Goal: Task Accomplishment & Management: Manage account settings

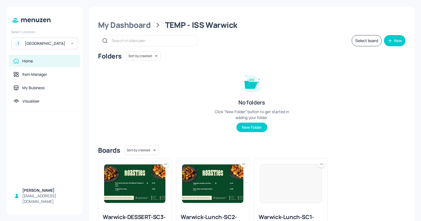
scroll to position [47, 0]
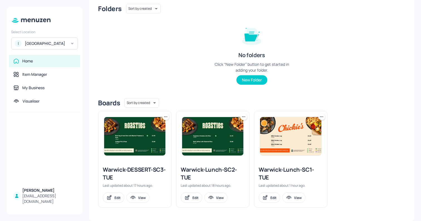
click at [299, 142] on img at bounding box center [290, 136] width 61 height 38
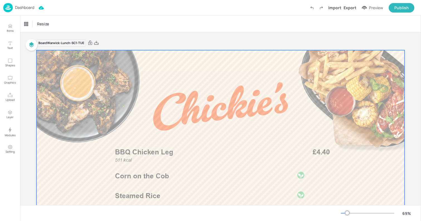
click at [218, 182] on div at bounding box center [220, 153] width 368 height 207
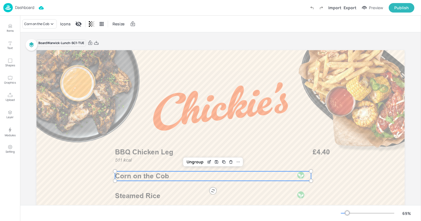
click at [217, 173] on p "Corn on the Cob" at bounding box center [202, 176] width 174 height 10
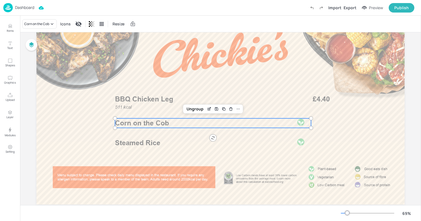
scroll to position [54, 0]
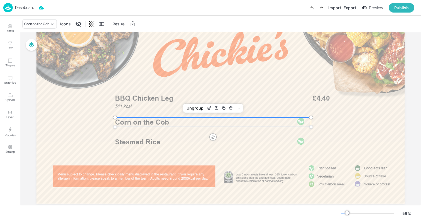
click at [184, 142] on p "Steamed Rice" at bounding box center [202, 142] width 174 height 10
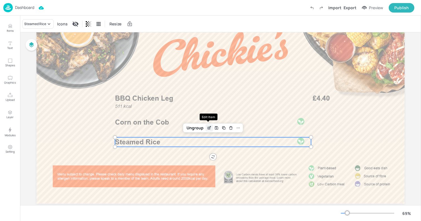
click at [208, 127] on icon "Edit Item" at bounding box center [209, 128] width 5 height 4
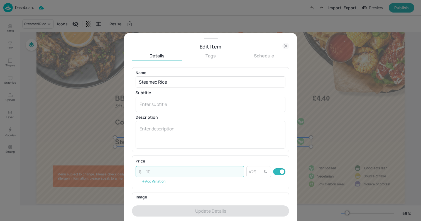
click at [156, 171] on input "number" at bounding box center [193, 171] width 101 height 11
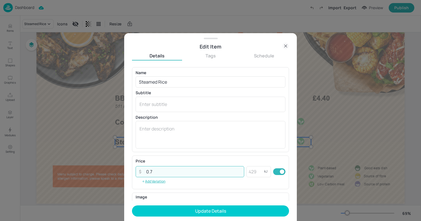
type input "0.7"
click at [132, 205] on button "Update Details" at bounding box center [210, 210] width 157 height 11
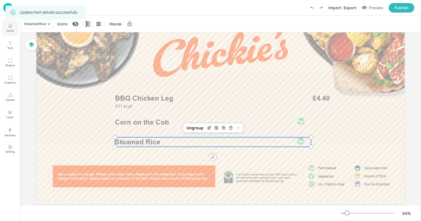
click at [6, 31] on button "Items" at bounding box center [10, 28] width 16 height 16
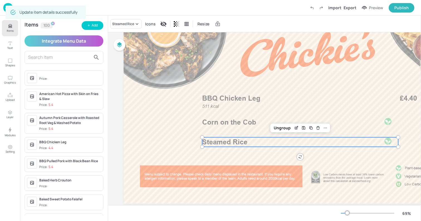
click at [65, 60] on input "text" at bounding box center [59, 57] width 63 height 9
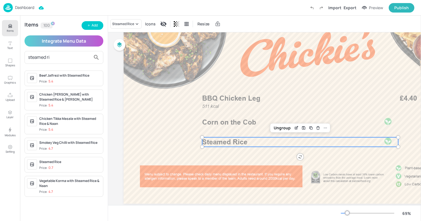
type input "steamed ri"
click at [72, 165] on div "Steamed Rice Price: 0.7" at bounding box center [70, 164] width 62 height 11
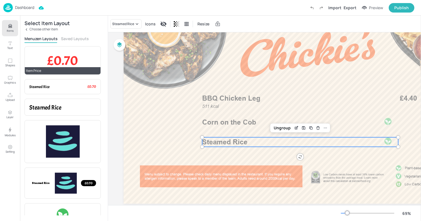
click at [77, 62] on span "£0.70" at bounding box center [62, 60] width 31 height 17
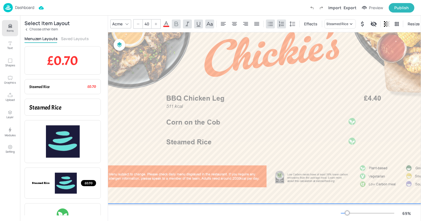
scroll to position [54, 56]
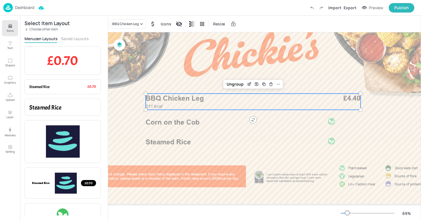
click at [339, 98] on div "511 kcal BBQ Chicken Leg £4.40" at bounding box center [253, 102] width 215 height 16
click at [235, 84] on div "Ungroup" at bounding box center [234, 83] width 21 height 7
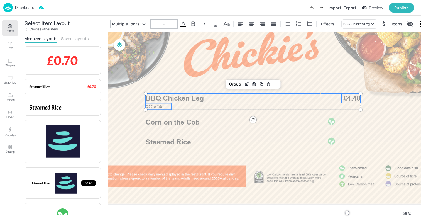
click at [354, 99] on span "£4.40" at bounding box center [351, 99] width 17 height 10
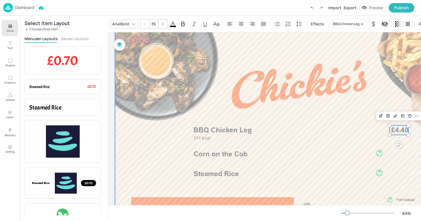
scroll to position [20, 0]
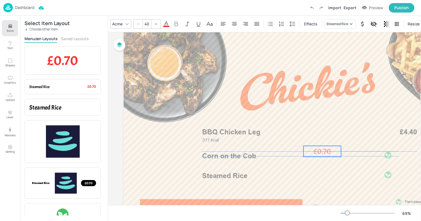
drag, startPoint x: 155, startPoint y: 46, endPoint x: 345, endPoint y: 168, distance: 226.1
click at [331, 156] on span "£0.70" at bounding box center [322, 150] width 18 height 9
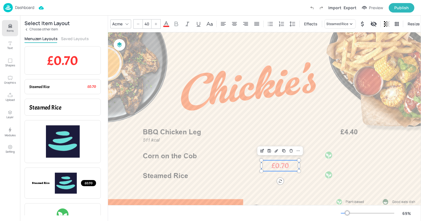
scroll to position [20, 88]
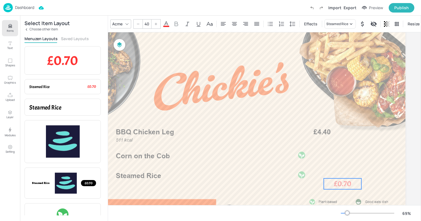
drag, startPoint x: 249, startPoint y: 163, endPoint x: 334, endPoint y: 180, distance: 86.5
click at [336, 180] on span "£0.70" at bounding box center [343, 183] width 18 height 9
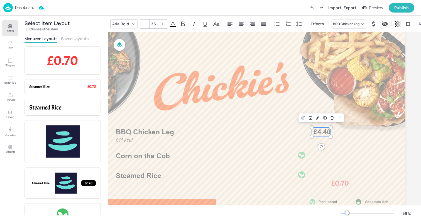
click at [313, 131] on span "£4.40" at bounding box center [321, 132] width 17 height 10
type input "40"
click at [338, 183] on span "£0.70" at bounding box center [340, 182] width 18 height 9
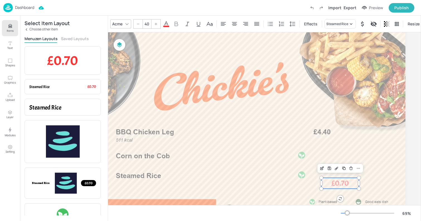
click at [122, 23] on div "Acme" at bounding box center [117, 24] width 13 height 8
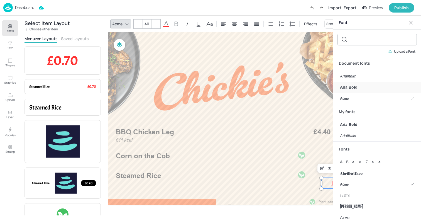
click at [353, 85] on span "ArialBold" at bounding box center [349, 87] width 18 height 6
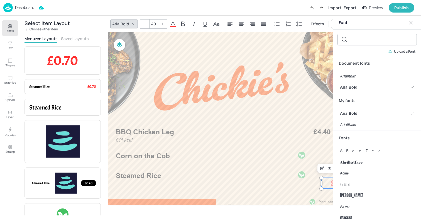
click at [173, 26] on span at bounding box center [173, 26] width 6 height 1
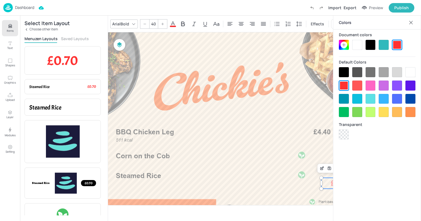
click at [375, 46] on div at bounding box center [370, 45] width 10 height 10
click at [345, 72] on div at bounding box center [344, 72] width 10 height 10
click at [299, 87] on div at bounding box center [221, 133] width 368 height 207
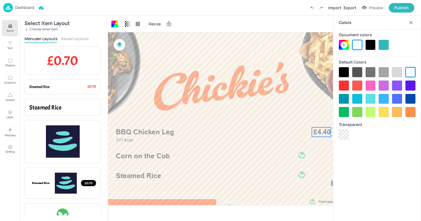
click at [323, 135] on span "£4.40" at bounding box center [321, 132] width 17 height 10
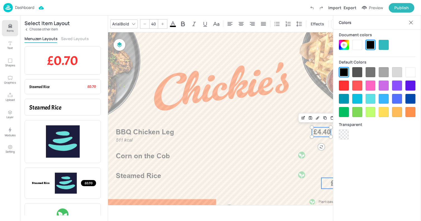
click at [331, 184] on span "£0.70" at bounding box center [340, 183] width 19 height 9
click at [153, 23] on input "40" at bounding box center [153, 23] width 8 height 9
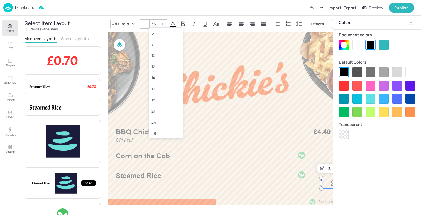
type input "36"
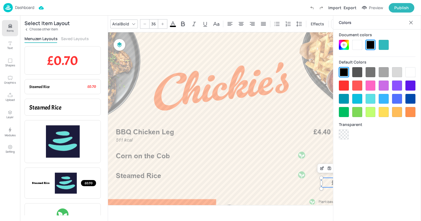
click at [12, 29] on p "Items" at bounding box center [10, 31] width 7 height 4
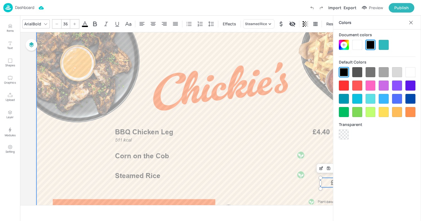
scroll to position [20, 0]
click at [226, 115] on div at bounding box center [220, 133] width 368 height 207
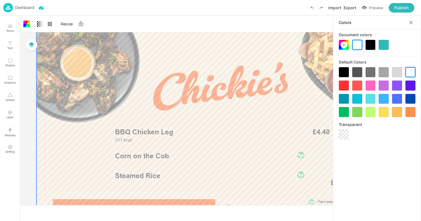
click at [408, 22] on icon at bounding box center [411, 23] width 6 height 6
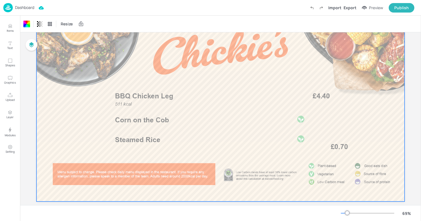
scroll to position [66, 0]
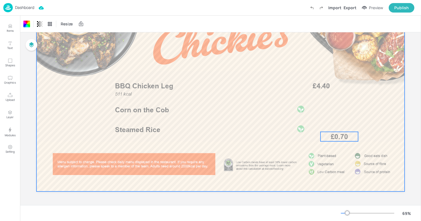
click at [339, 131] on div at bounding box center [220, 87] width 368 height 207
click at [340, 135] on span "£0.70" at bounding box center [339, 136] width 17 height 8
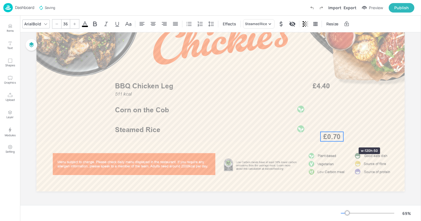
drag, startPoint x: 356, startPoint y: 136, endPoint x: 340, endPoint y: 137, distance: 17.0
click at [341, 137] on div at bounding box center [343, 136] width 4 height 9
drag, startPoint x: 327, startPoint y: 137, endPoint x: 320, endPoint y: 130, distance: 9.6
click at [320, 130] on span "£0.70" at bounding box center [323, 130] width 17 height 8
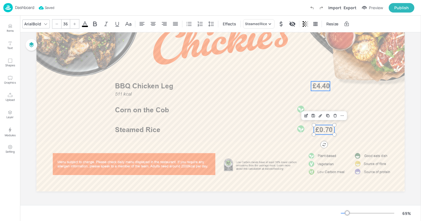
click at [316, 90] on span "£4.40" at bounding box center [321, 86] width 17 height 10
type input "36"
click at [319, 131] on span "£0.70" at bounding box center [321, 130] width 17 height 8
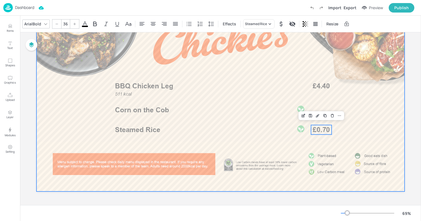
click at [132, 52] on div at bounding box center [220, 87] width 368 height 207
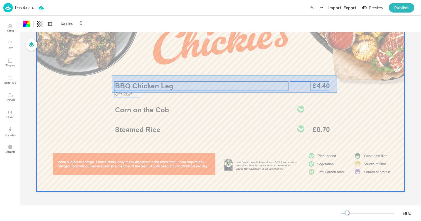
drag, startPoint x: 112, startPoint y: 75, endPoint x: 337, endPoint y: 92, distance: 225.5
click at [337, 92] on div at bounding box center [220, 87] width 368 height 207
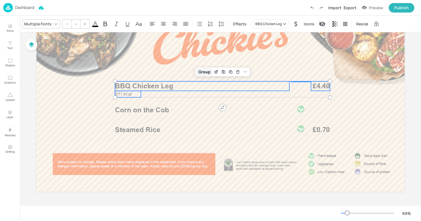
click at [203, 72] on div "Group" at bounding box center [204, 71] width 16 height 7
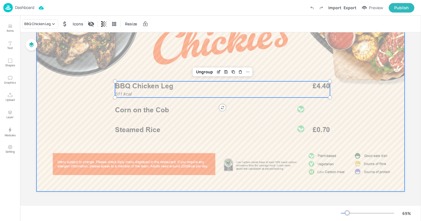
click at [109, 135] on div at bounding box center [220, 87] width 368 height 207
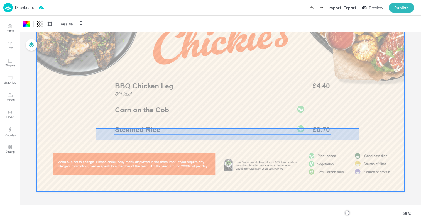
drag, startPoint x: 96, startPoint y: 128, endPoint x: 361, endPoint y: 139, distance: 264.9
click at [361, 139] on div at bounding box center [220, 87] width 368 height 207
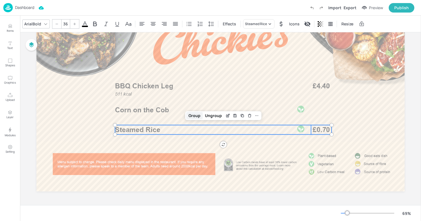
click at [192, 114] on div "Group" at bounding box center [194, 115] width 16 height 7
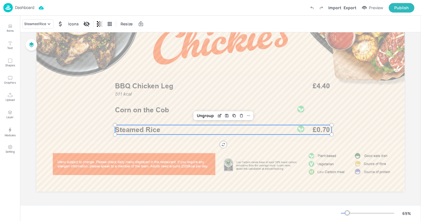
scroll to position [0, 0]
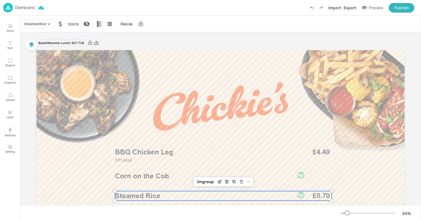
click at [97, 43] on icon at bounding box center [96, 43] width 5 height 6
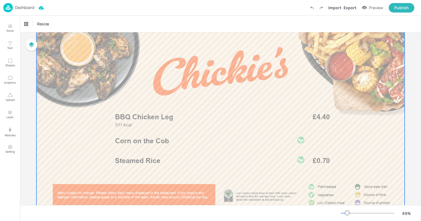
scroll to position [48, 0]
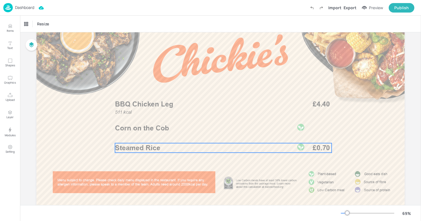
click at [167, 149] on p "Steamed Rice" at bounding box center [202, 148] width 174 height 10
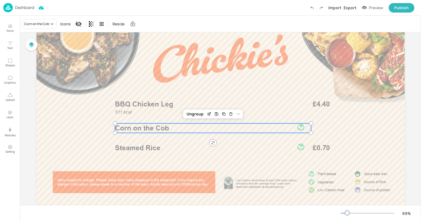
click at [150, 131] on span "Corn on the Cob" at bounding box center [142, 128] width 54 height 8
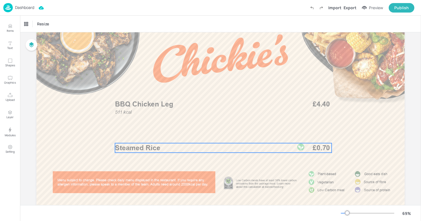
click at [145, 148] on span "Steamed Rice" at bounding box center [137, 148] width 45 height 8
click at [232, 134] on icon "Duplicate" at bounding box center [234, 133] width 4 height 4
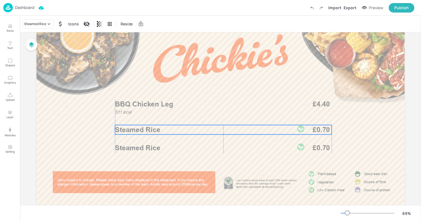
drag, startPoint x: 186, startPoint y: 150, endPoint x: 183, endPoint y: 130, distance: 20.2
click at [183, 130] on p "Steamed Rice" at bounding box center [202, 130] width 174 height 10
click at [35, 28] on div "Steamed Rice" at bounding box center [37, 23] width 31 height 9
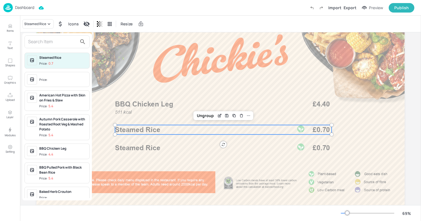
click at [35, 41] on input "text" at bounding box center [52, 41] width 49 height 9
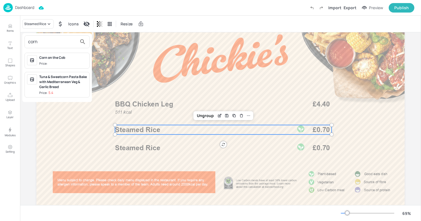
type input "corn"
click at [45, 59] on div "Corn on the Cob" at bounding box center [63, 57] width 48 height 5
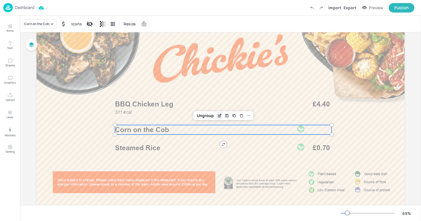
click at [219, 114] on icon "Edit Item" at bounding box center [220, 115] width 2 height 2
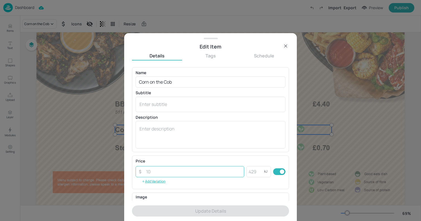
click at [164, 167] on input "number" at bounding box center [193, 171] width 101 height 11
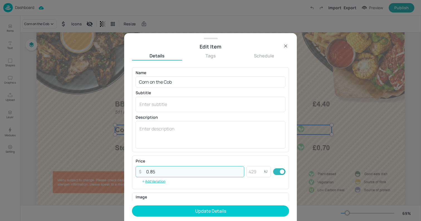
type input "0.85"
click at [132, 205] on button "Update Details" at bounding box center [210, 210] width 157 height 11
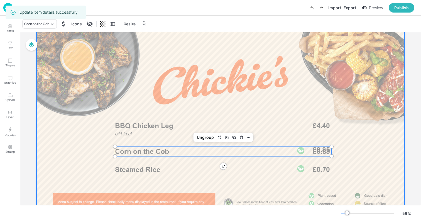
scroll to position [25, 0]
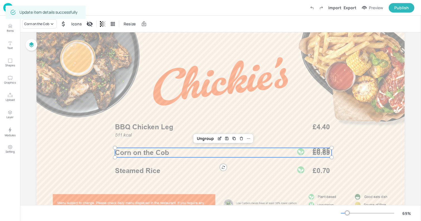
drag, startPoint x: 229, startPoint y: 150, endPoint x: 229, endPoint y: 144, distance: 6.1
click at [229, 148] on p "Corn on the Cob" at bounding box center [202, 153] width 174 height 10
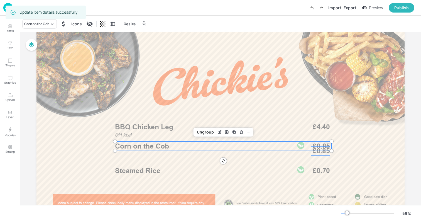
click at [314, 153] on span "£0.85" at bounding box center [321, 151] width 17 height 10
